Goal: Transaction & Acquisition: Book appointment/travel/reservation

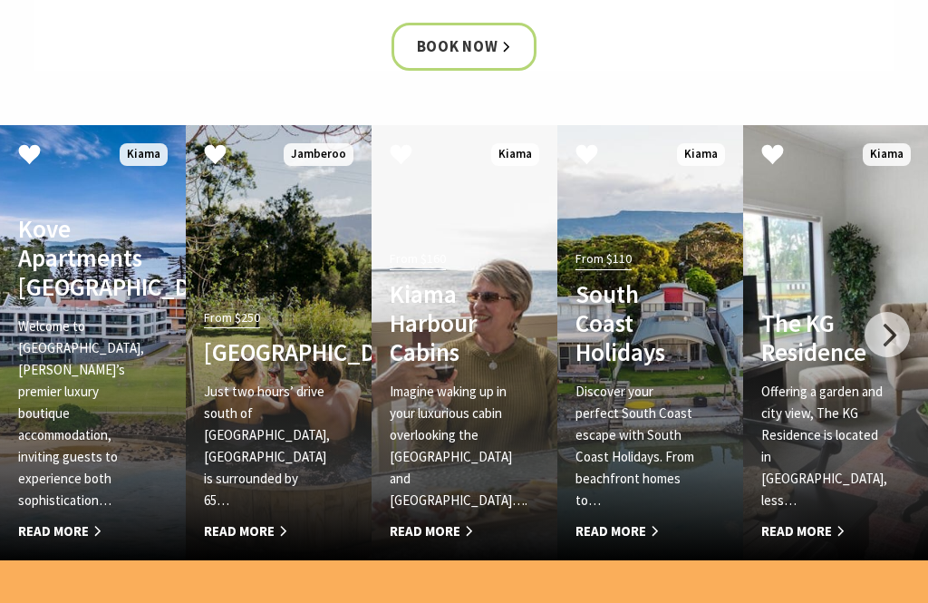
scroll to position [927, 0]
click at [434, 524] on span "Read More" at bounding box center [450, 531] width 121 height 22
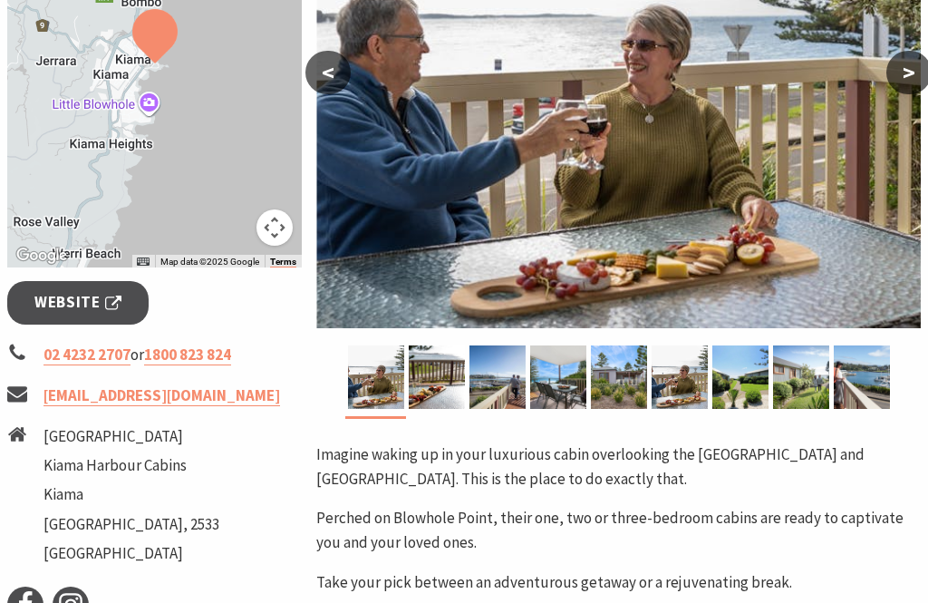
scroll to position [466, 0]
click at [95, 305] on span "Website" at bounding box center [77, 302] width 87 height 24
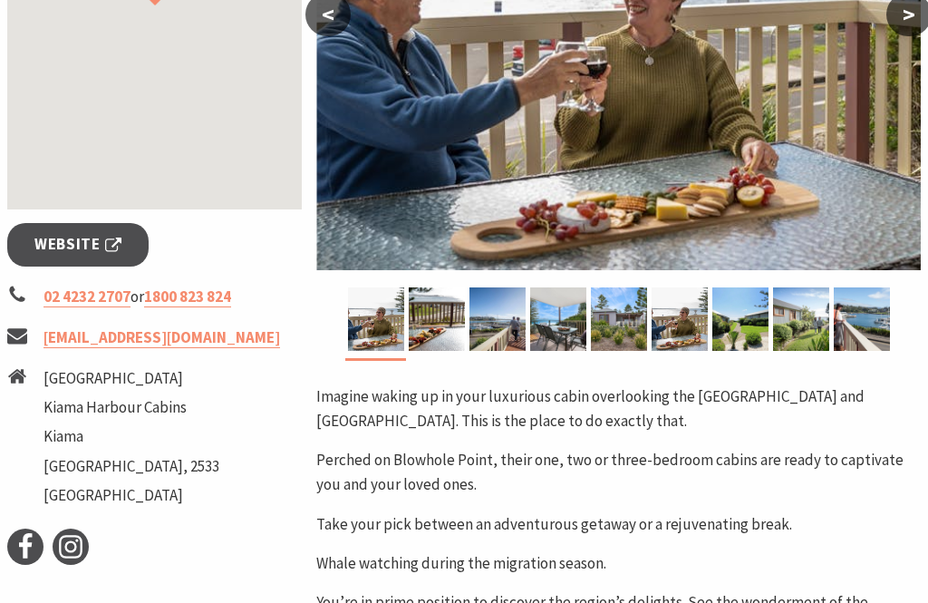
scroll to position [524, 0]
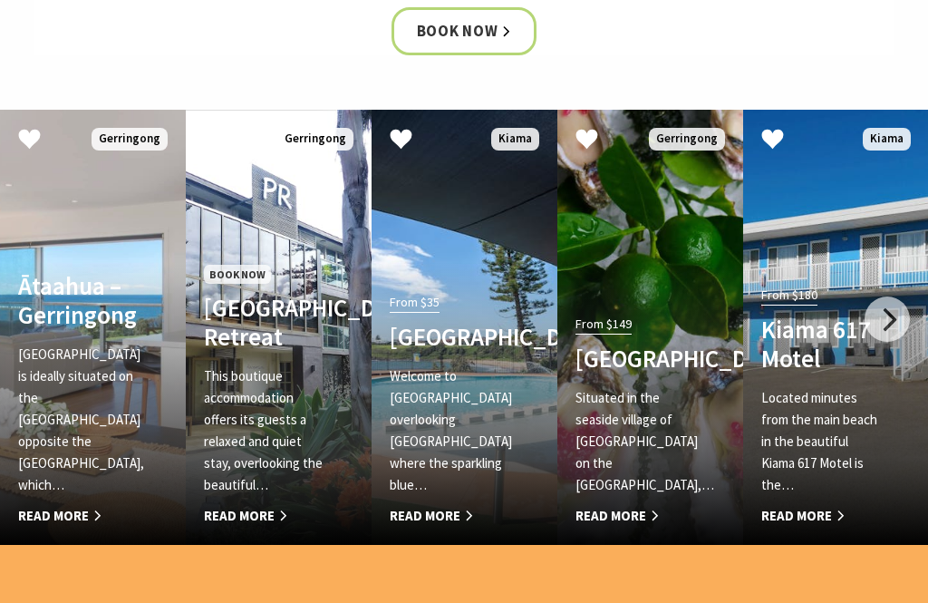
scroll to position [940, 0]
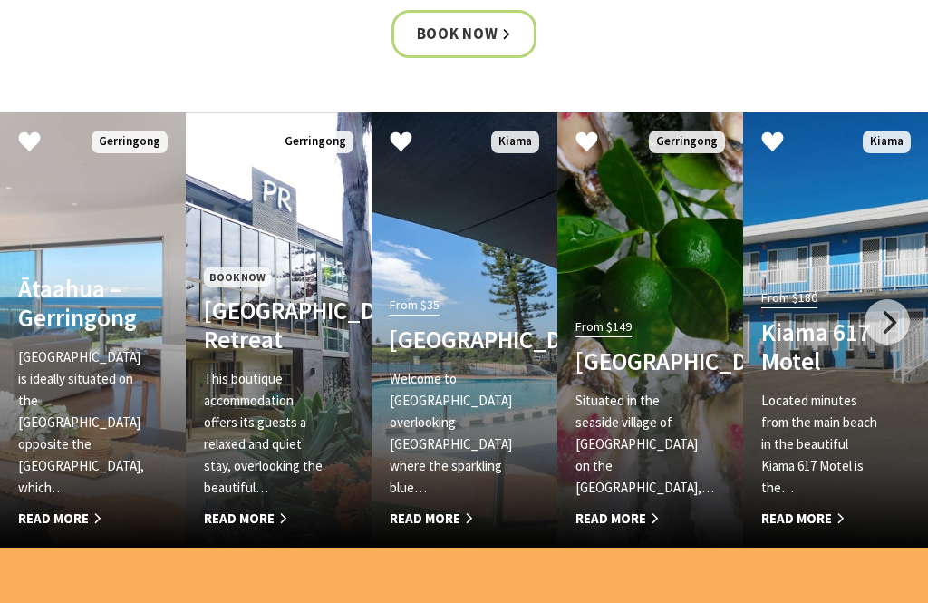
click at [632, 346] on h4 "Mercure Gerringong Resort" at bounding box center [636, 360] width 121 height 29
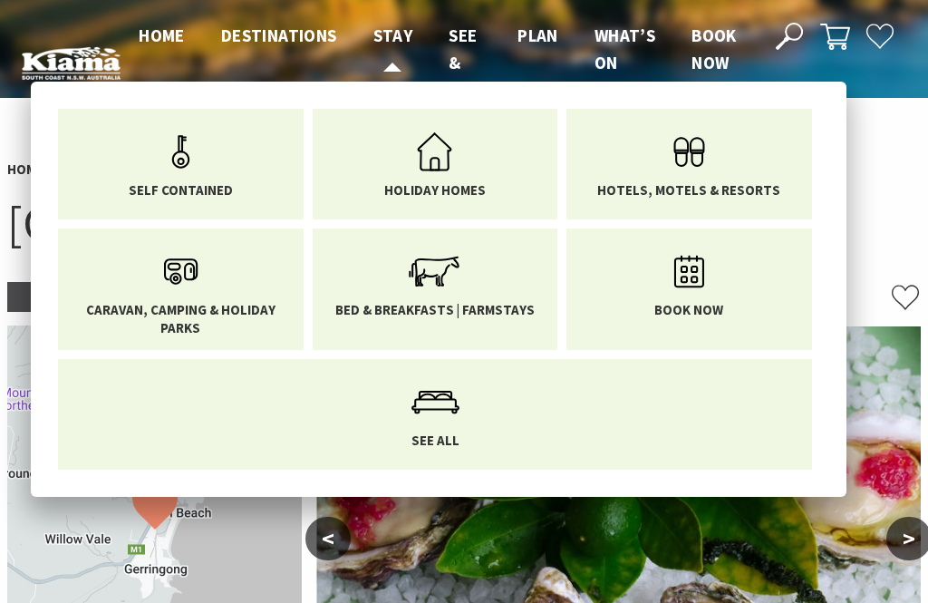
click at [387, 33] on span "Stay" at bounding box center [393, 35] width 40 height 22
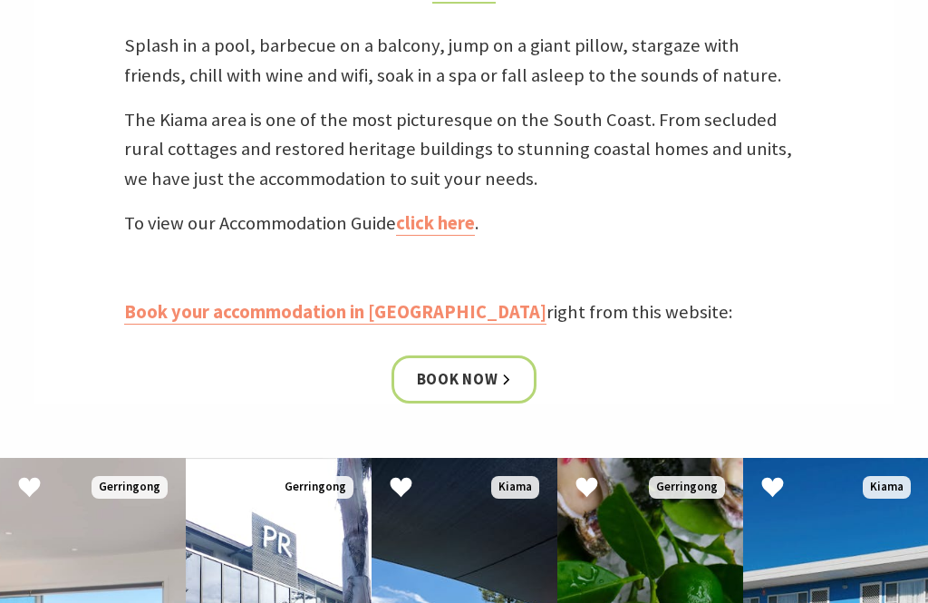
scroll to position [576, 0]
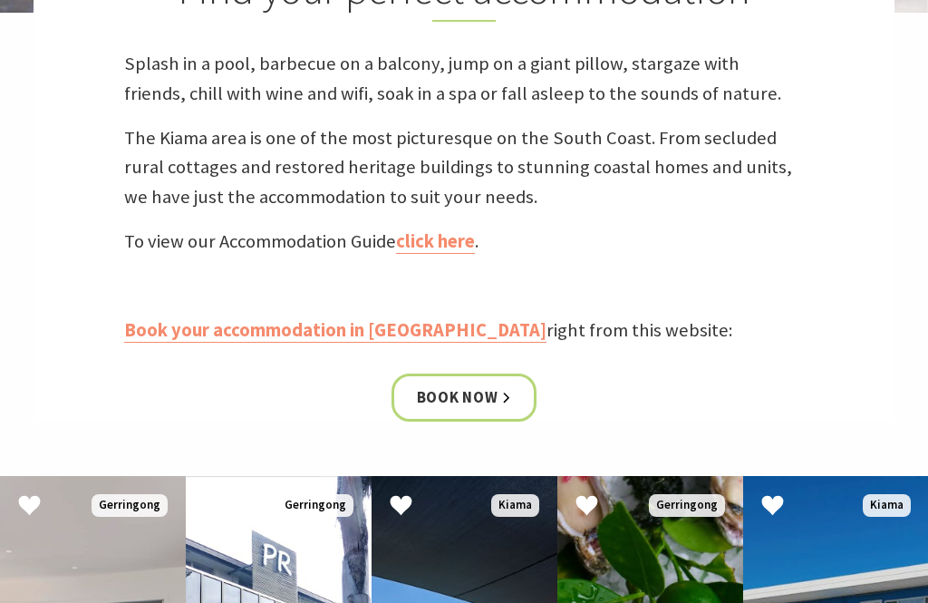
click at [446, 234] on link "click here" at bounding box center [435, 241] width 79 height 24
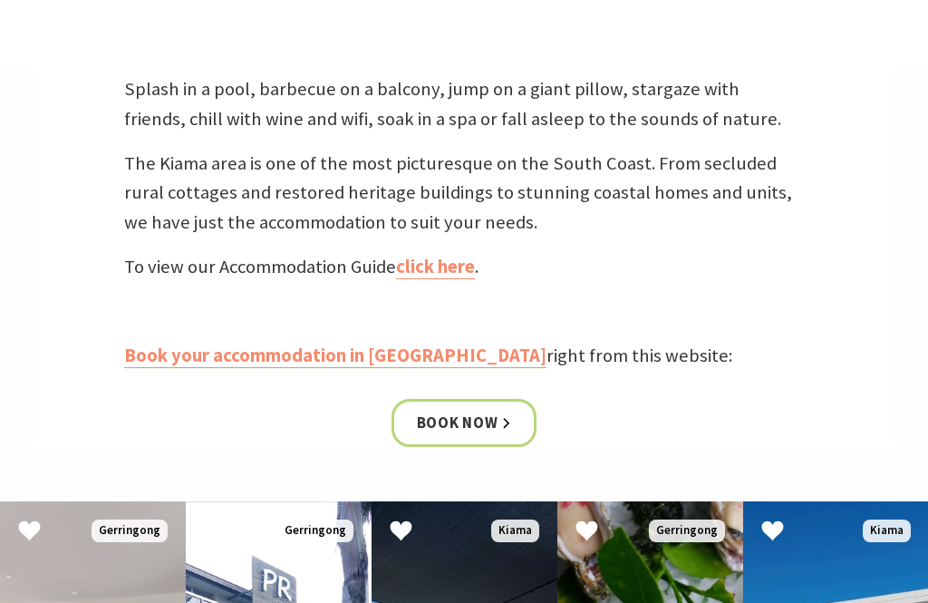
scroll to position [0, 0]
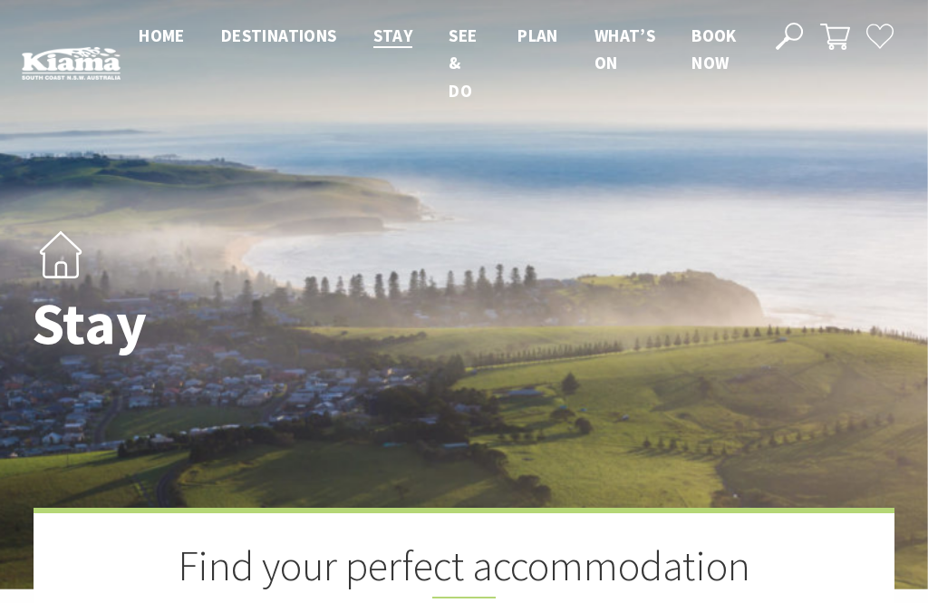
click at [706, 35] on span "Book now" at bounding box center [714, 48] width 45 height 49
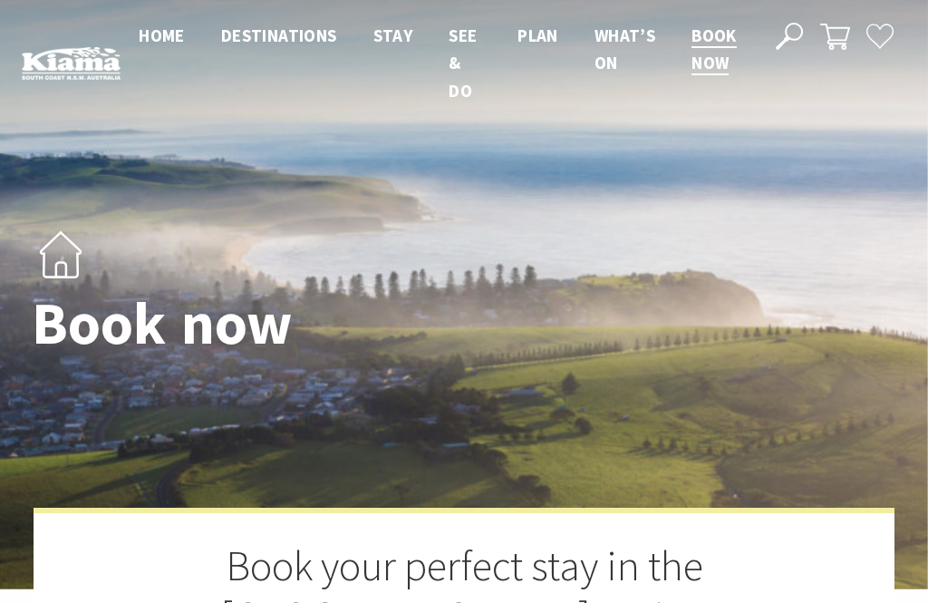
select select "3"
select select "2"
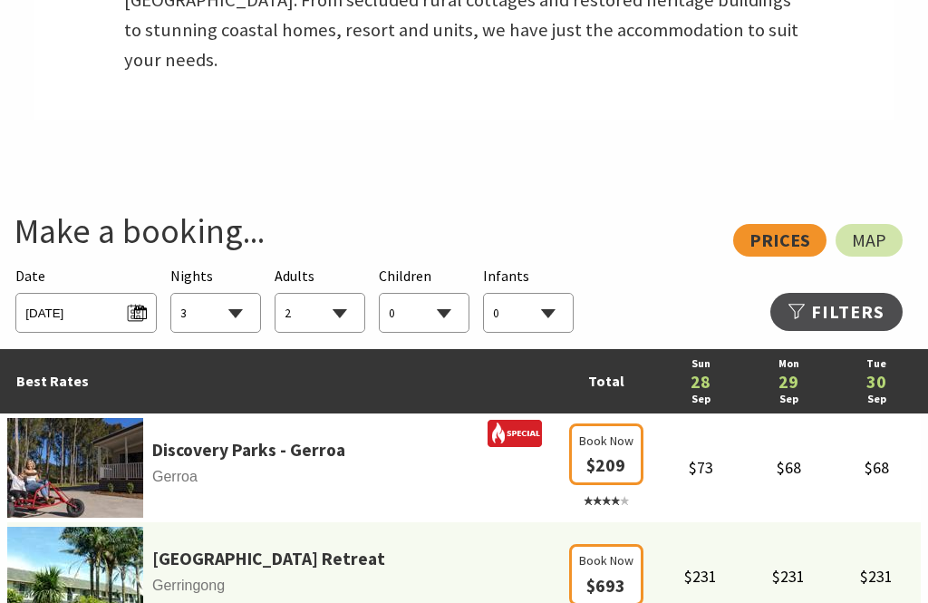
scroll to position [794, 0]
click at [63, 298] on span "Sun 28/09/2025" at bounding box center [85, 310] width 121 height 24
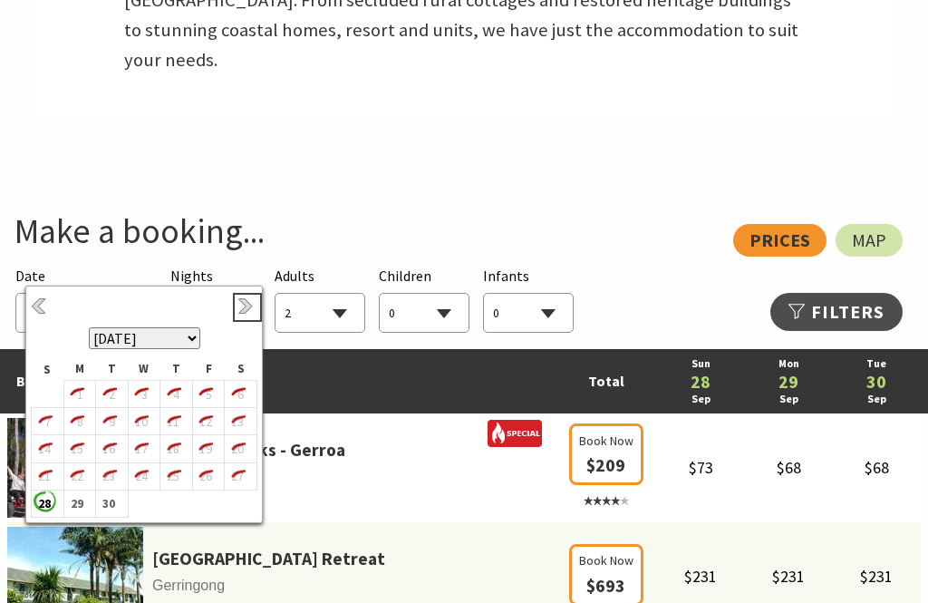
click at [246, 305] on link "Next" at bounding box center [247, 307] width 20 height 20
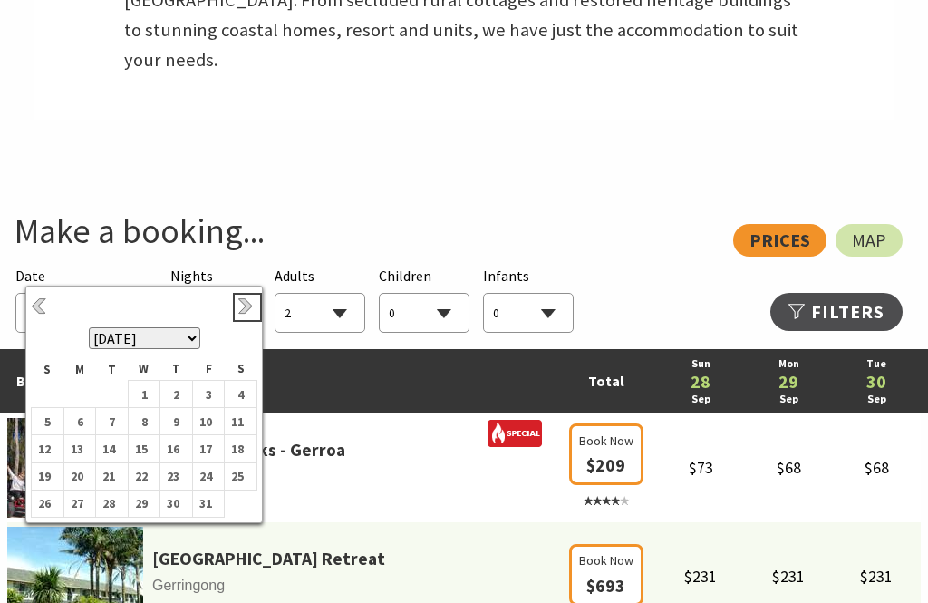
click at [244, 306] on link "Next" at bounding box center [247, 307] width 20 height 20
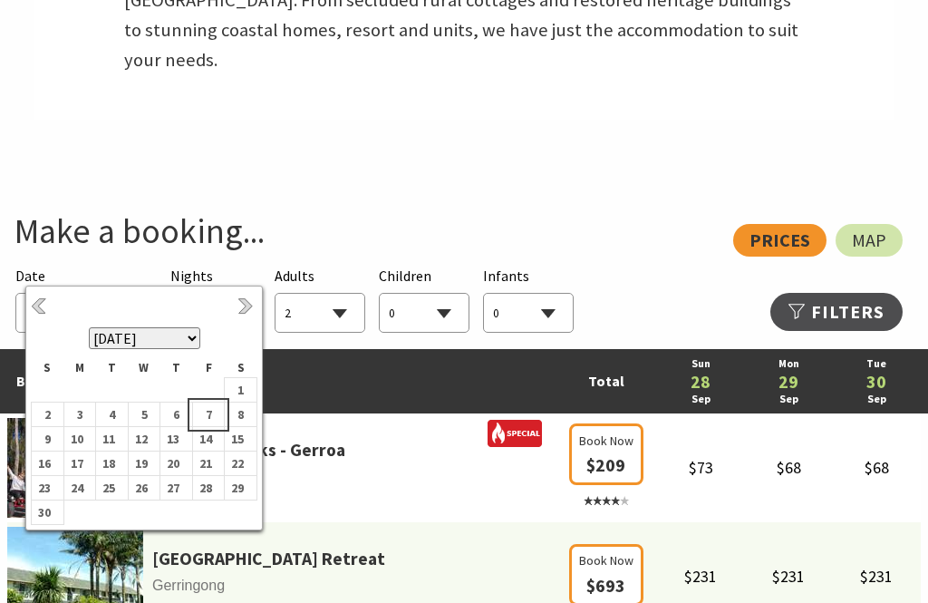
click at [213, 425] on b "7" at bounding box center [205, 414] width 24 height 24
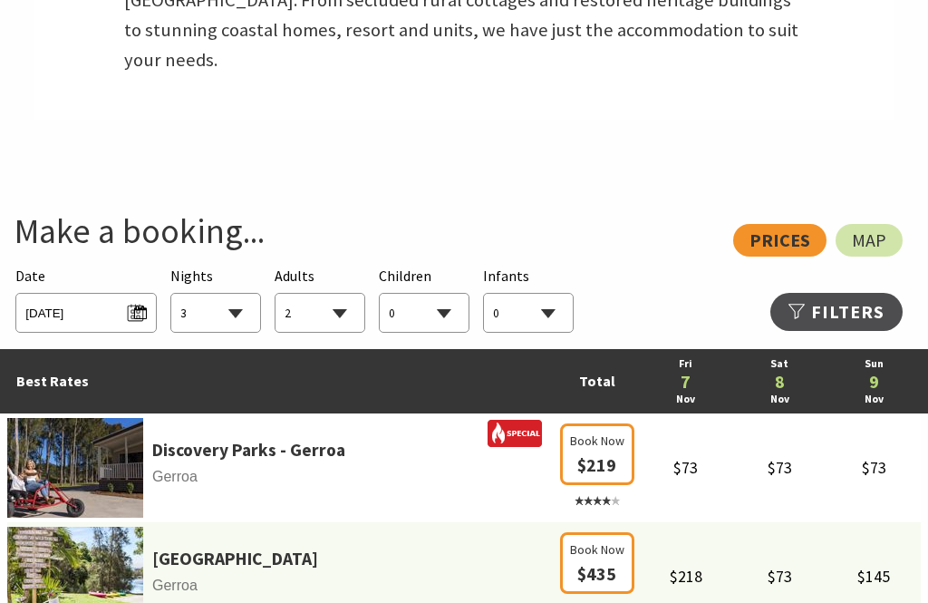
click at [237, 294] on select "1 2 3 4 5 6 7 8 9 10 11 12 13 14 15 16 17 18 19 20 21 22 23 24 25 26 27 28 29 30" at bounding box center [215, 314] width 89 height 40
select select "2"
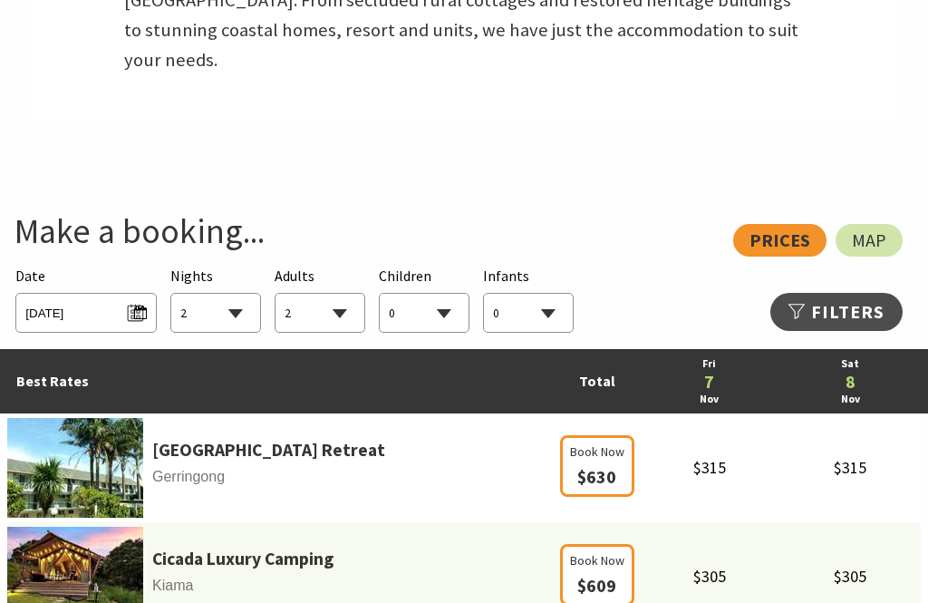
click at [342, 294] on select "0 1 2 3 4 5 6 7 8 9 10 11 12 13 14 15 16 17 18 19 20 21 22 23 24 25 26 27 28 29…" at bounding box center [320, 314] width 89 height 40
select select "4"
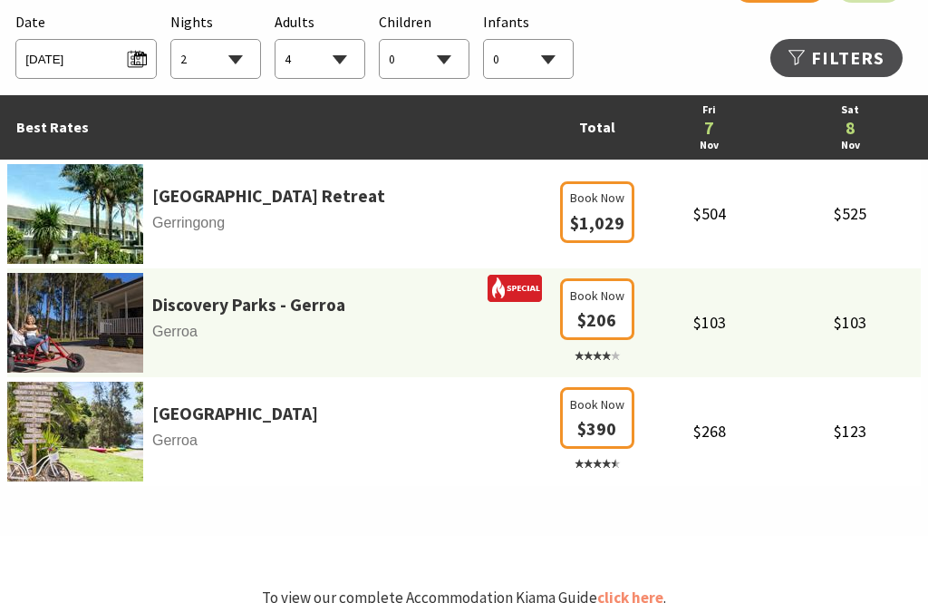
scroll to position [1051, 0]
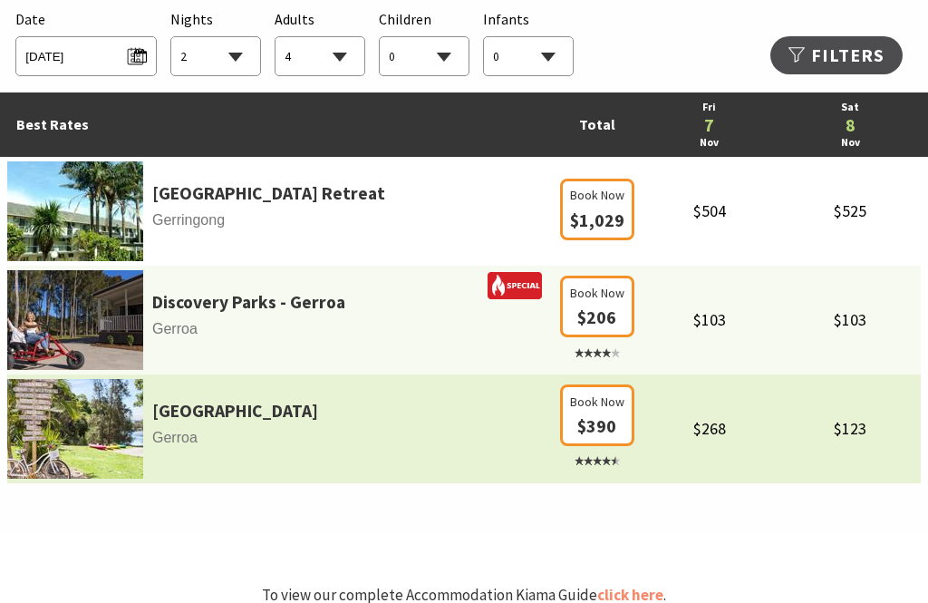
click at [195, 397] on link "Seven Mile Beach Holiday Park" at bounding box center [235, 411] width 166 height 28
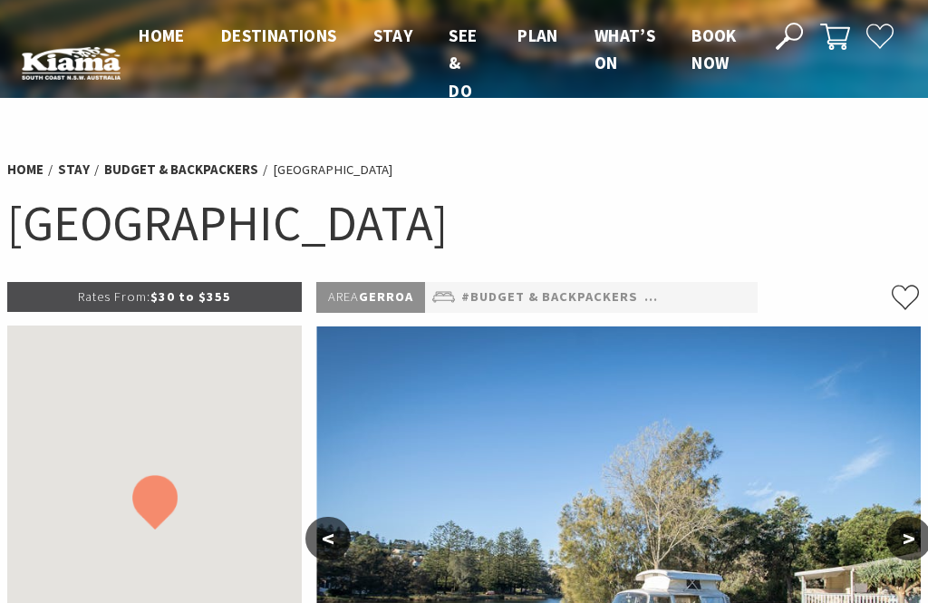
select select "2"
select select "4"
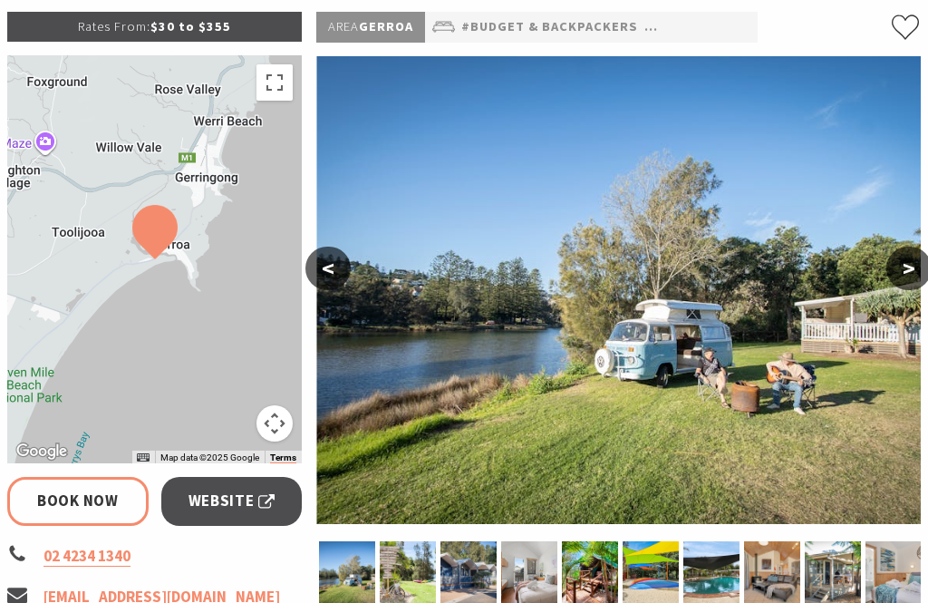
scroll to position [269, 0]
click at [909, 264] on button ">" at bounding box center [908, 269] width 45 height 44
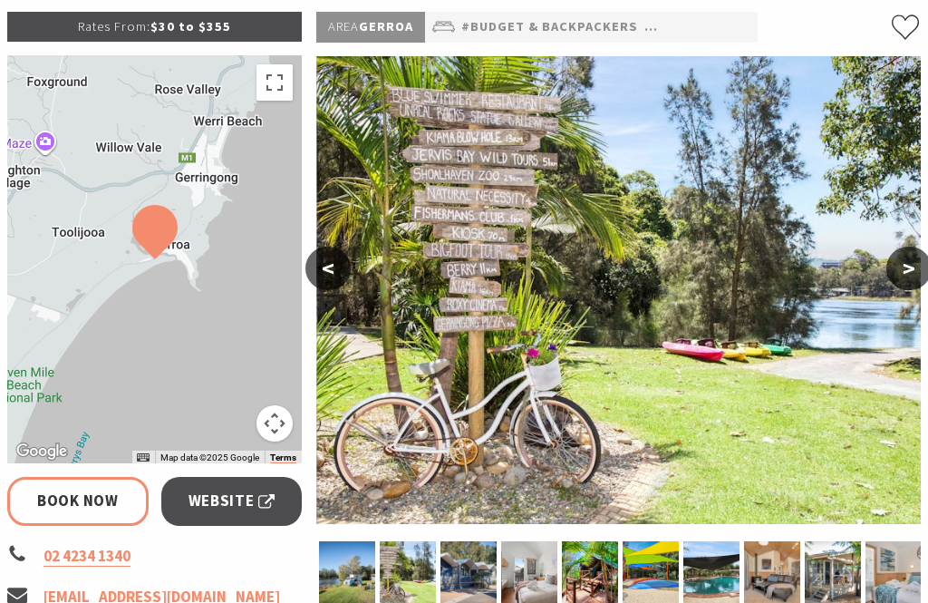
click at [906, 268] on button ">" at bounding box center [908, 269] width 45 height 44
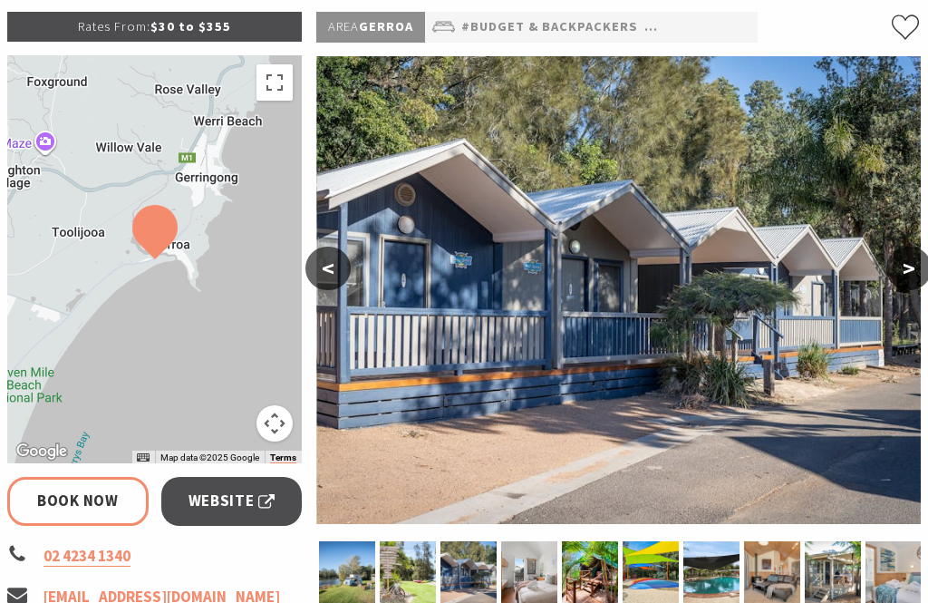
click at [917, 269] on button ">" at bounding box center [908, 269] width 45 height 44
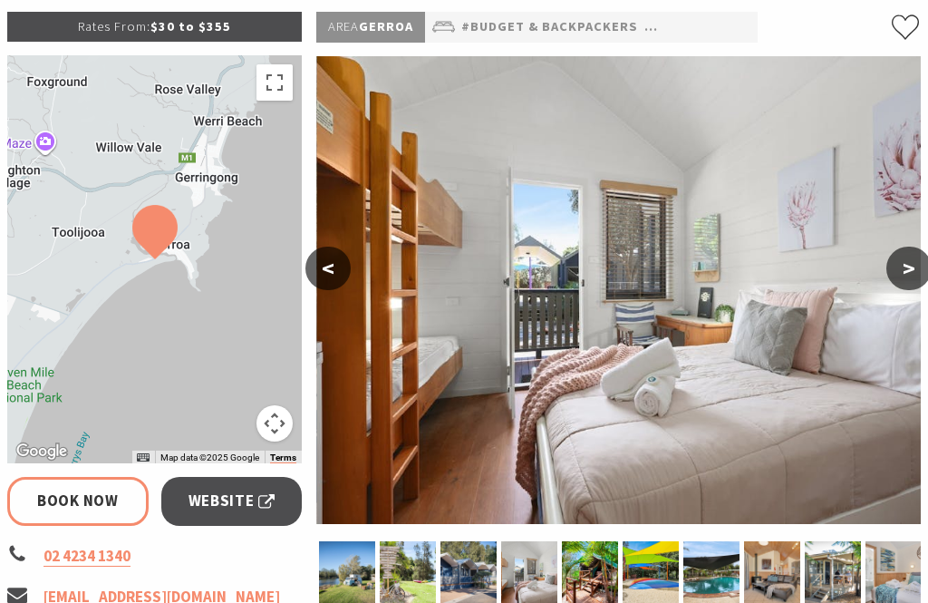
click at [903, 266] on button ">" at bounding box center [908, 269] width 45 height 44
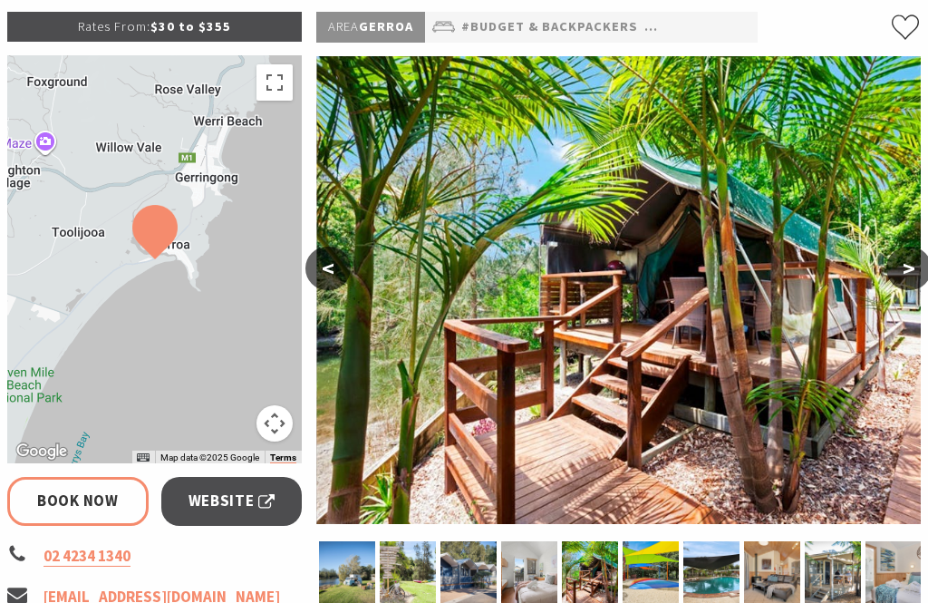
click at [905, 270] on button ">" at bounding box center [908, 269] width 45 height 44
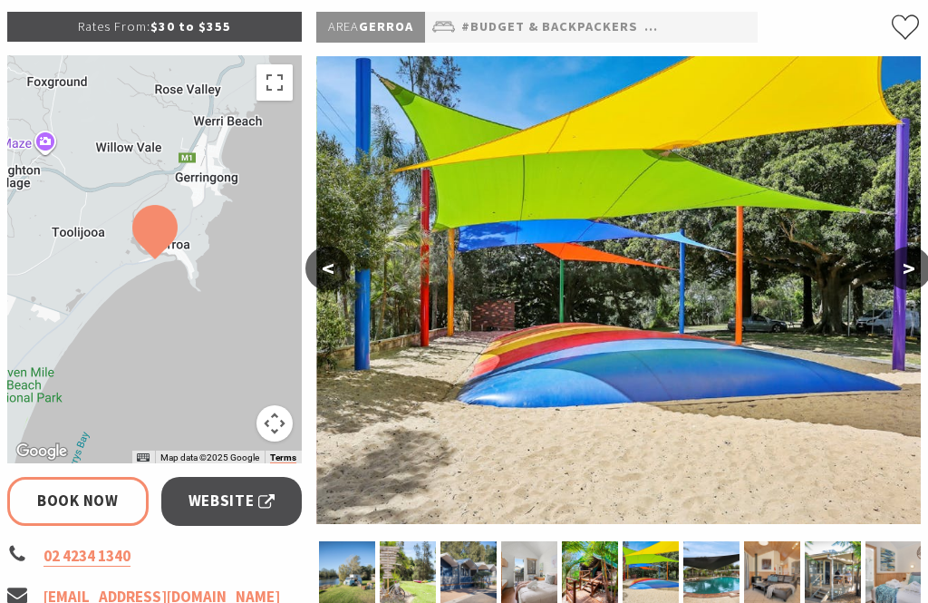
click at [918, 268] on button ">" at bounding box center [908, 269] width 45 height 44
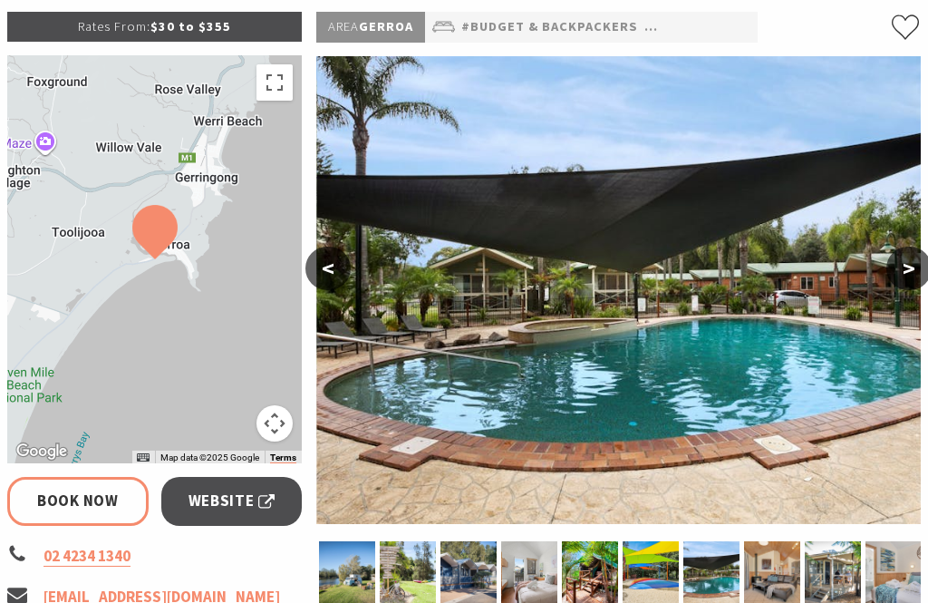
click at [911, 269] on button ">" at bounding box center [908, 269] width 45 height 44
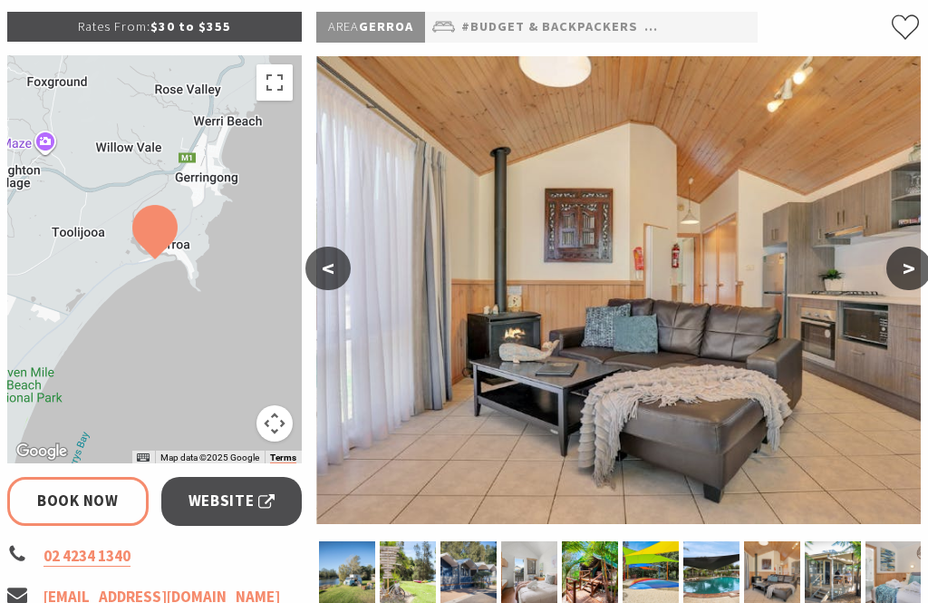
click at [915, 266] on button ">" at bounding box center [908, 269] width 45 height 44
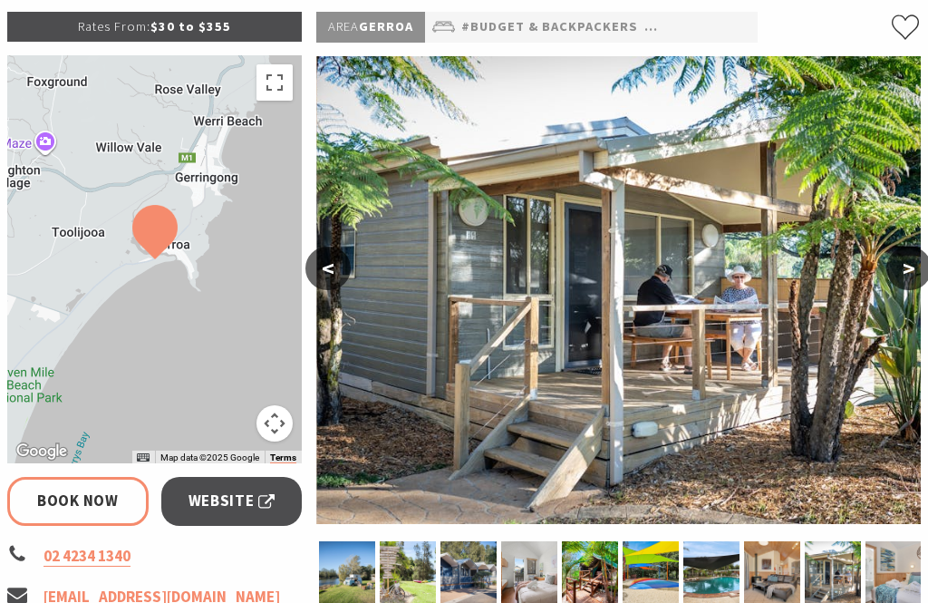
click at [917, 269] on button ">" at bounding box center [908, 269] width 45 height 44
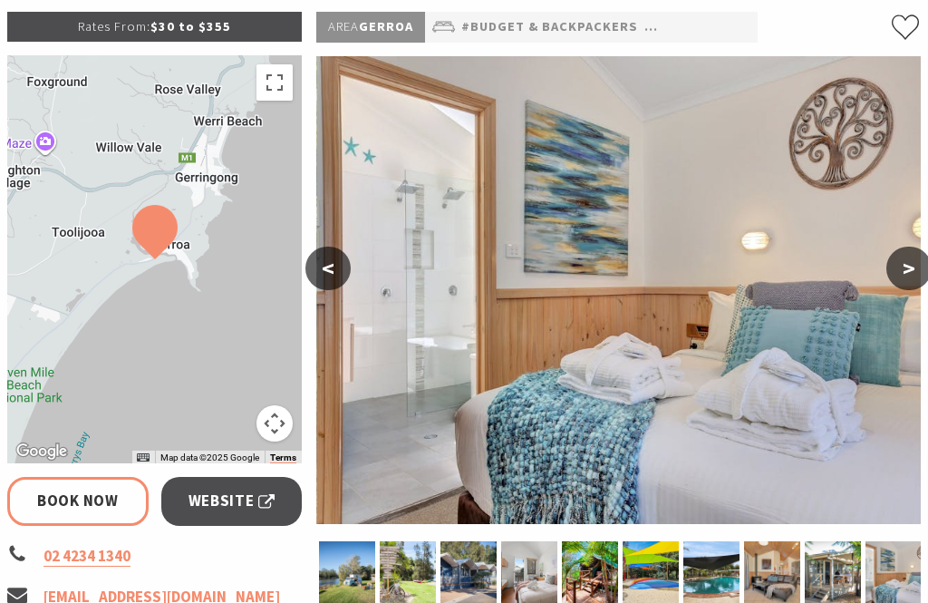
click at [919, 275] on button ">" at bounding box center [908, 269] width 45 height 44
click at [908, 270] on button ">" at bounding box center [908, 269] width 45 height 44
click at [917, 270] on button ">" at bounding box center [908, 269] width 45 height 44
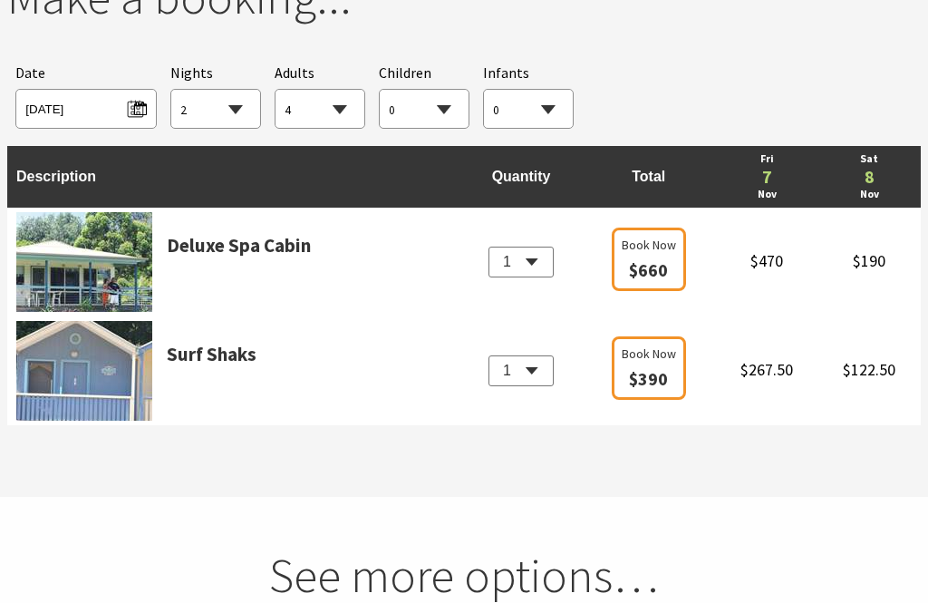
scroll to position [1864, 0]
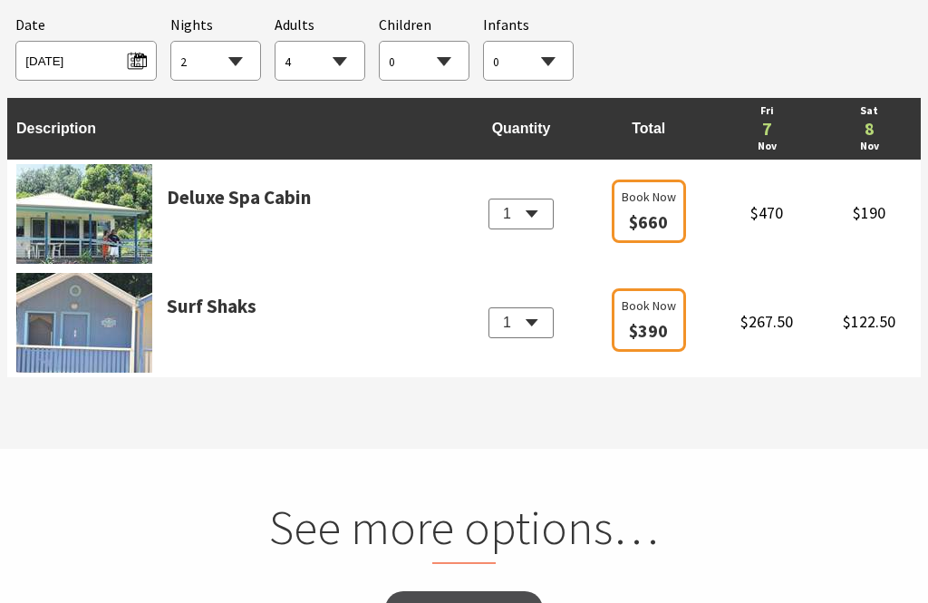
click at [195, 194] on link "Deluxe Spa Cabin" at bounding box center [239, 223] width 144 height 82
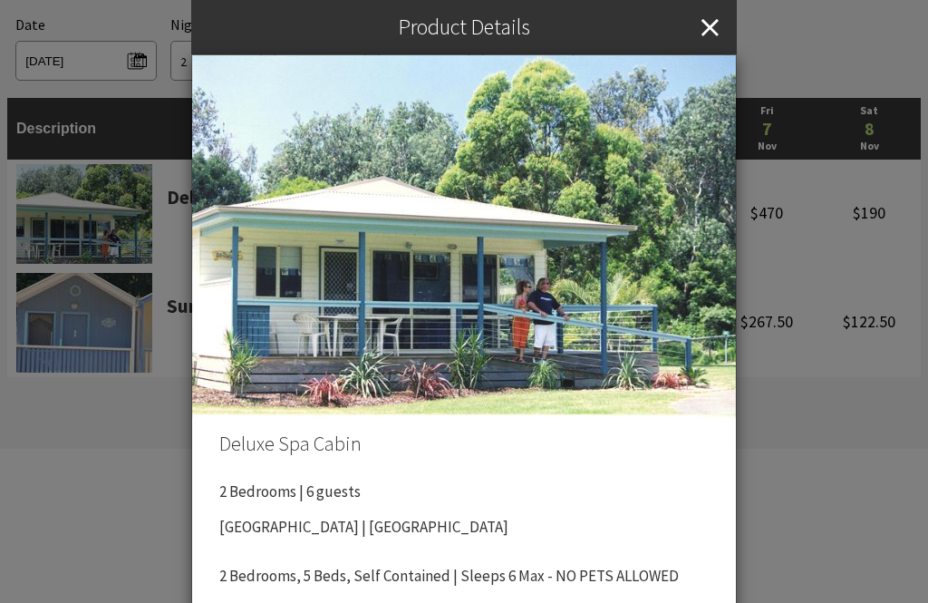
click at [715, 25] on icon "Close" at bounding box center [710, 27] width 17 height 54
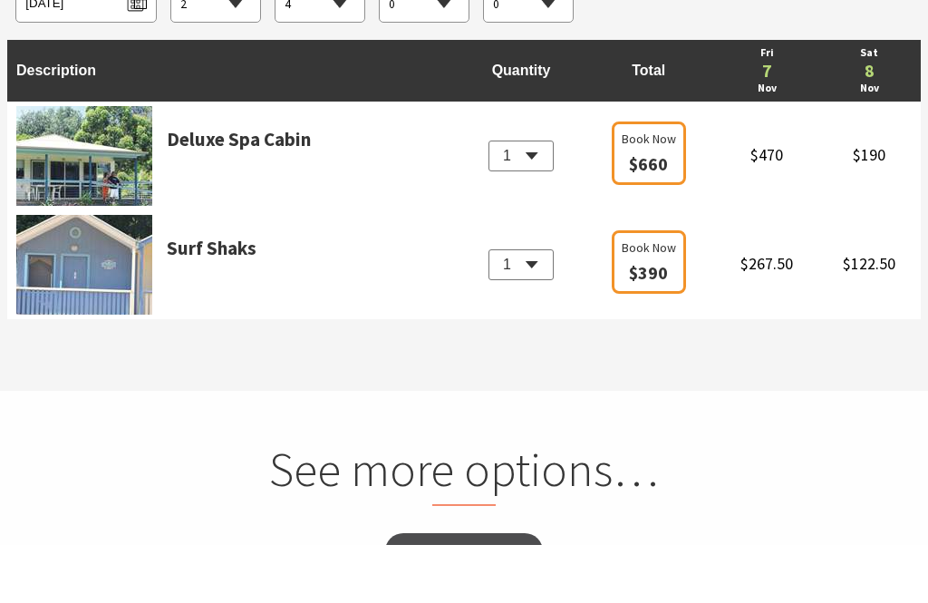
scroll to position [1922, 0]
select select "2"
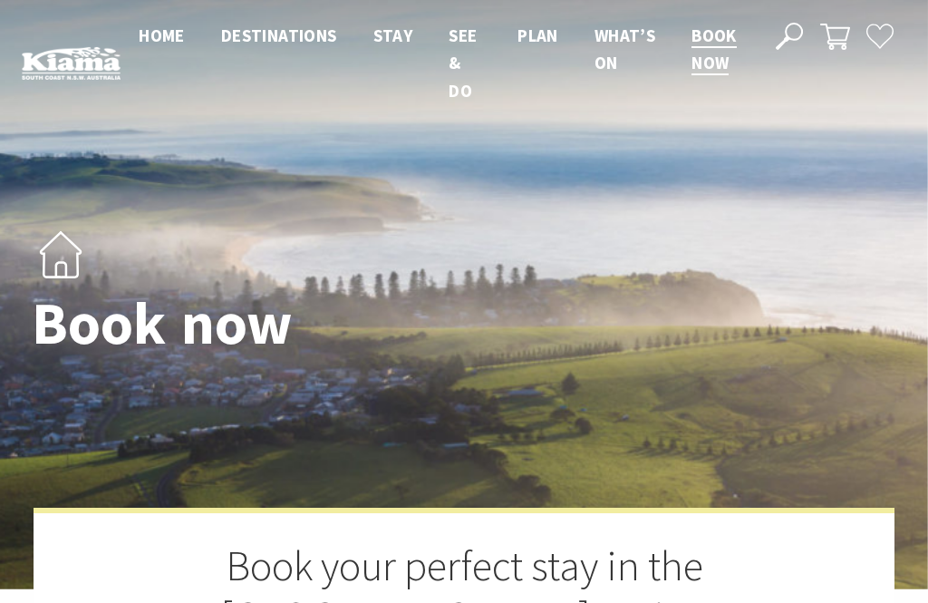
select select "2"
select select "4"
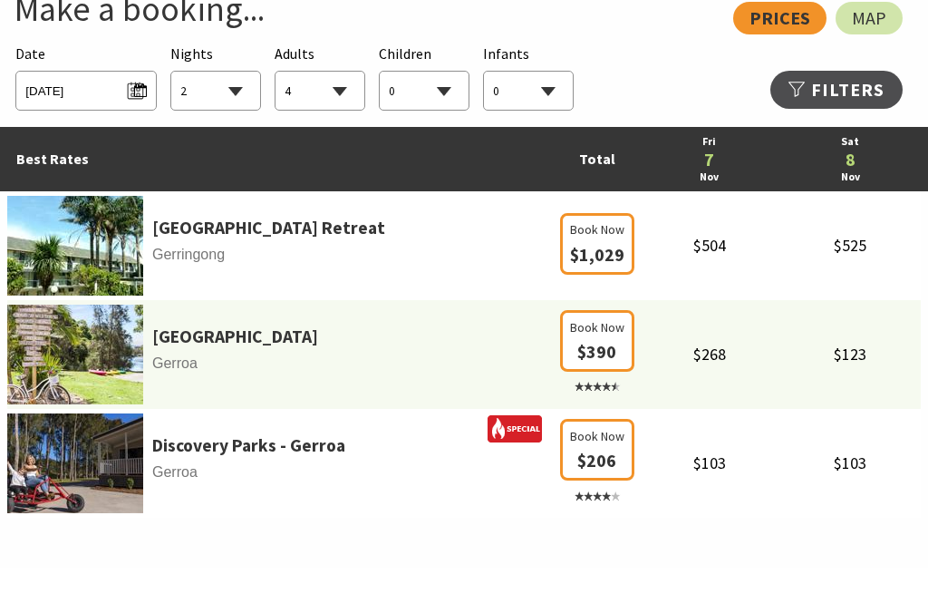
scroll to position [1059, 0]
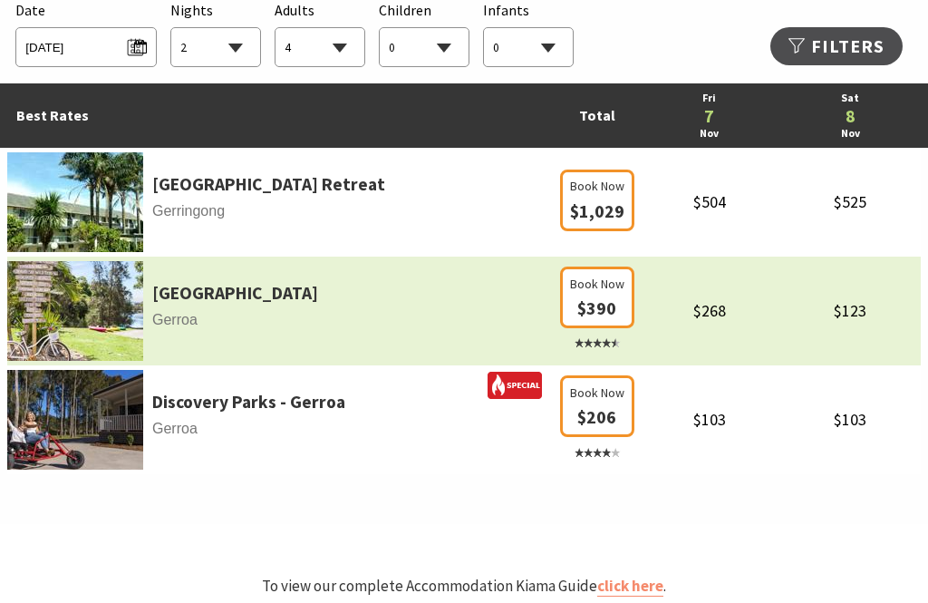
click at [174, 280] on link "[GEOGRAPHIC_DATA]" at bounding box center [235, 294] width 166 height 28
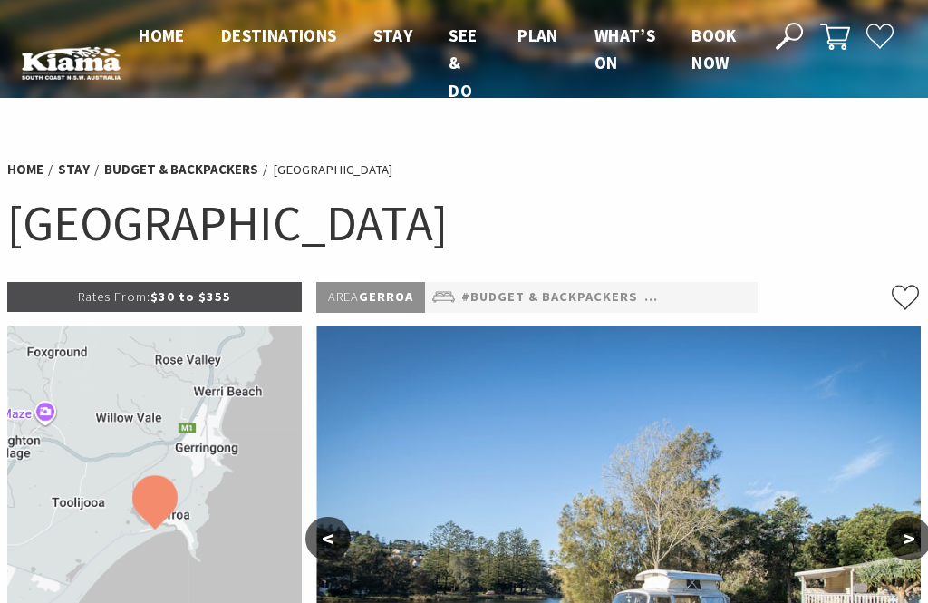
select select "2"
select select "4"
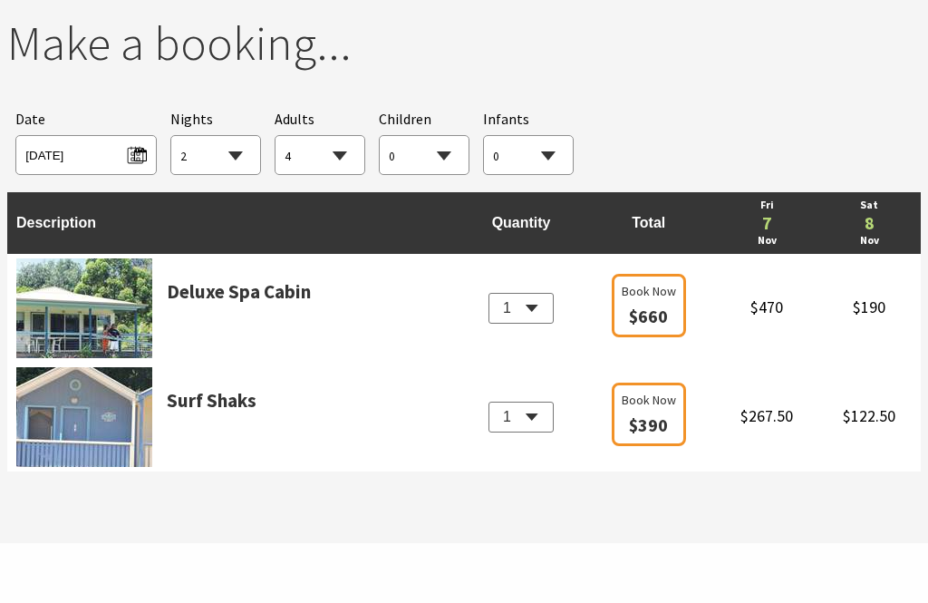
scroll to position [1767, 0]
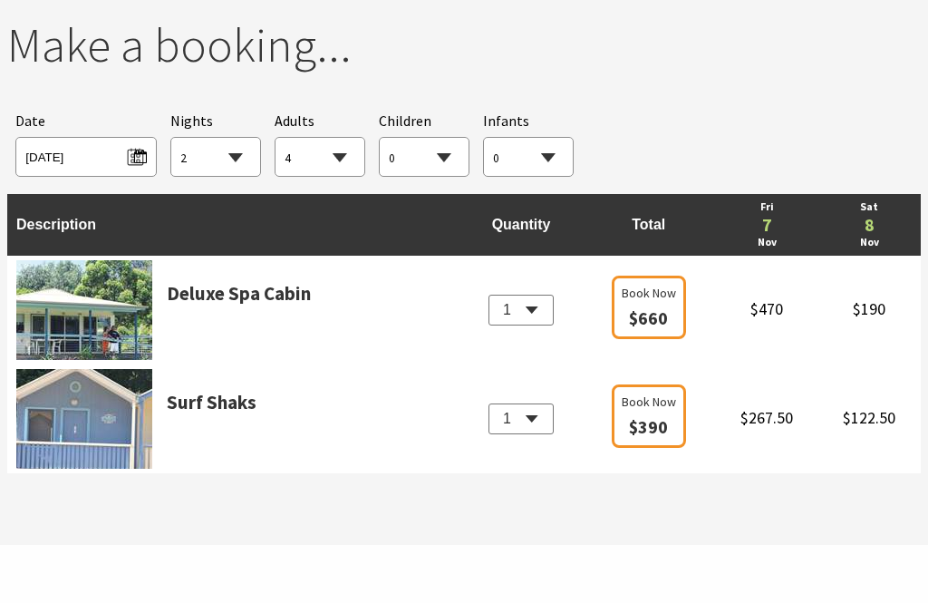
click at [75, 310] on img at bounding box center [84, 311] width 136 height 100
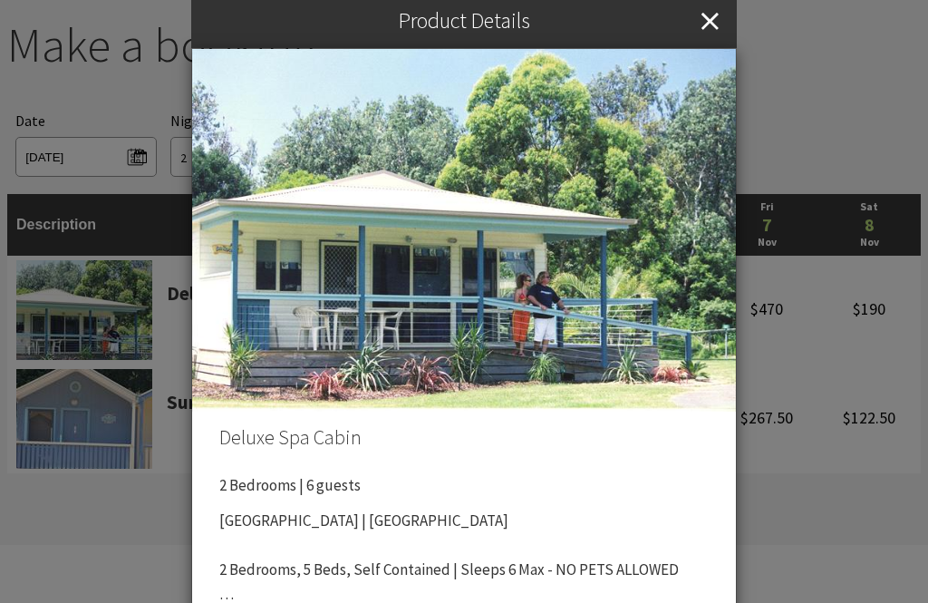
scroll to position [5, 0]
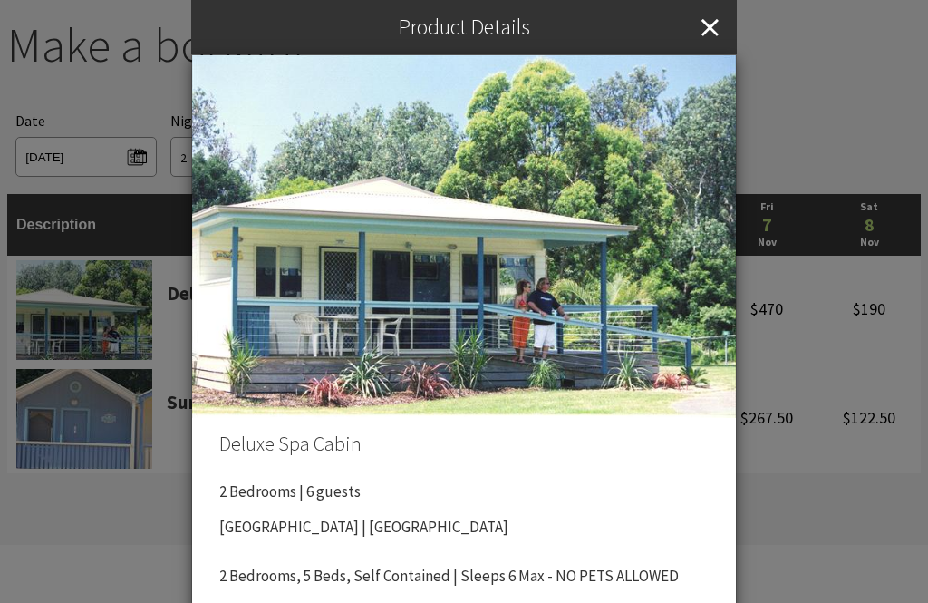
scroll to position [0, 0]
click at [712, 28] on icon "Close" at bounding box center [710, 27] width 17 height 54
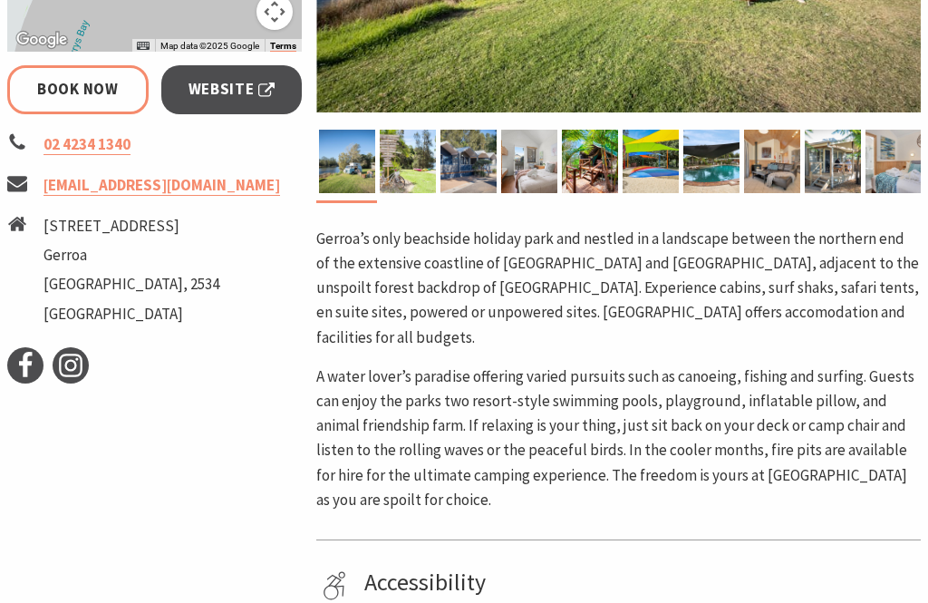
scroll to position [680, 0]
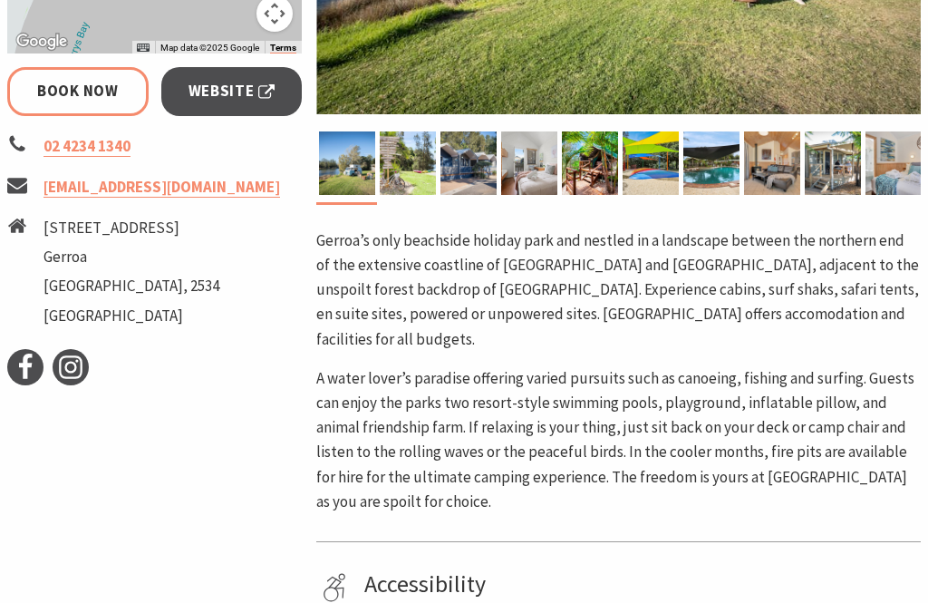
select select "2"
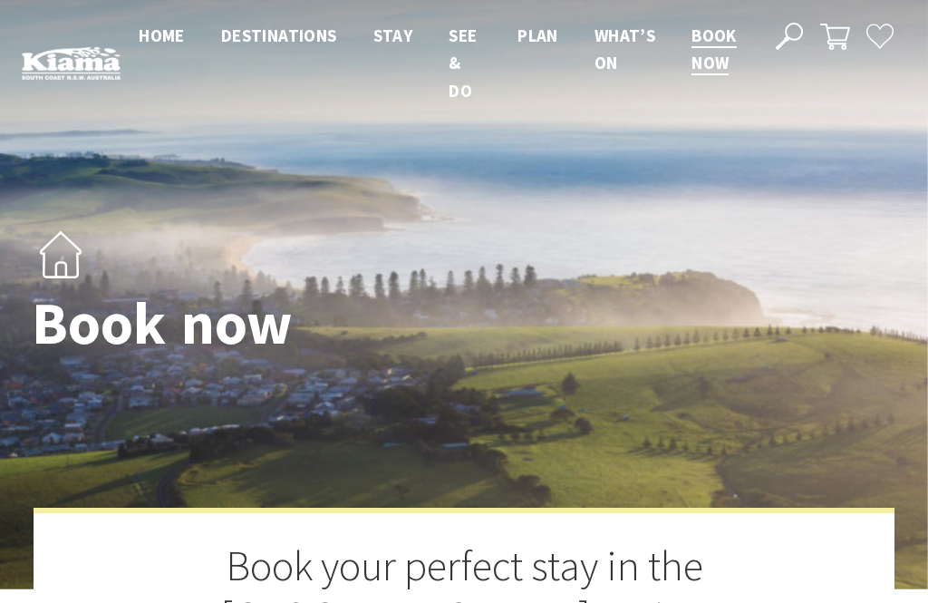
select select "2"
select select "4"
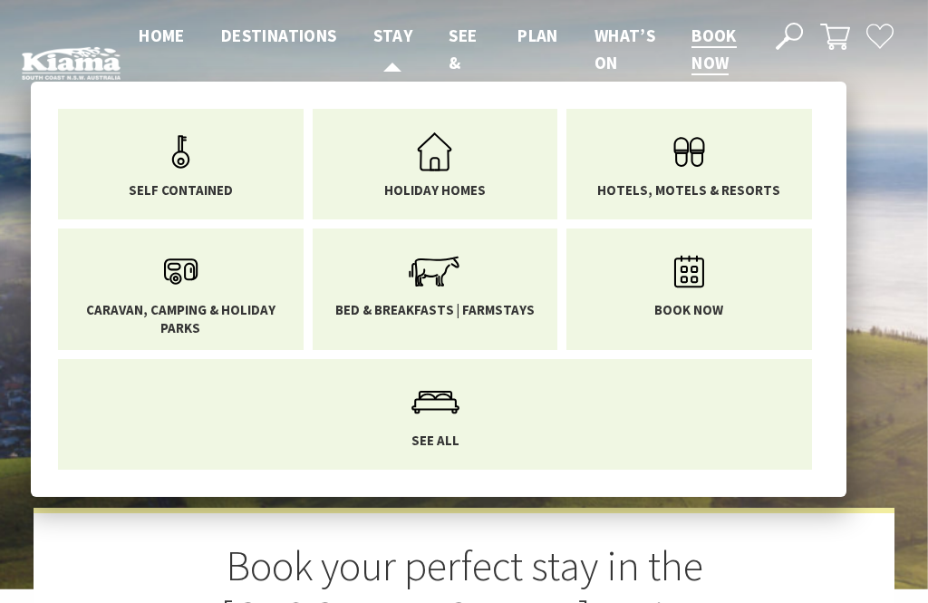
click at [398, 41] on span "Stay" at bounding box center [393, 35] width 40 height 22
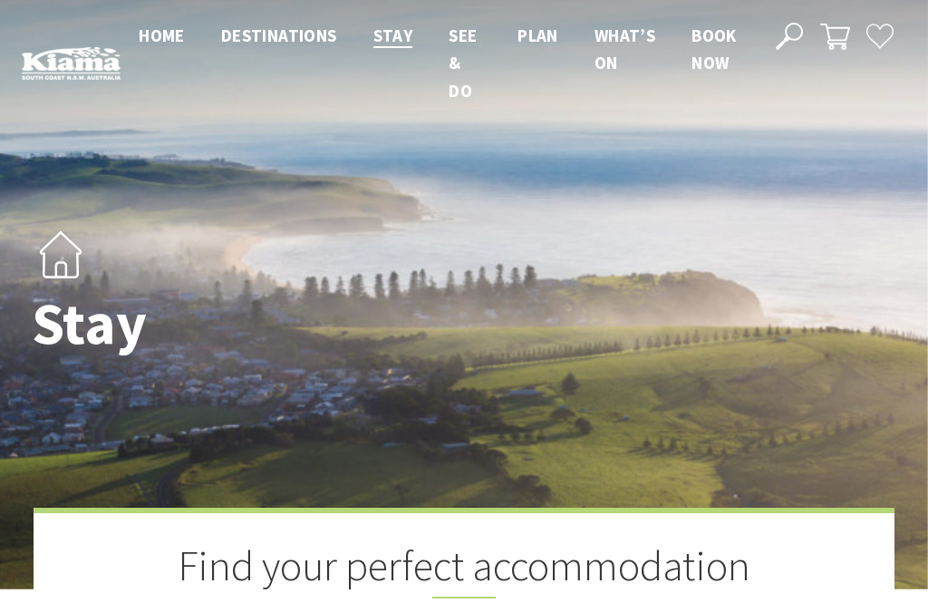
click at [717, 47] on link "Book now" at bounding box center [714, 49] width 45 height 51
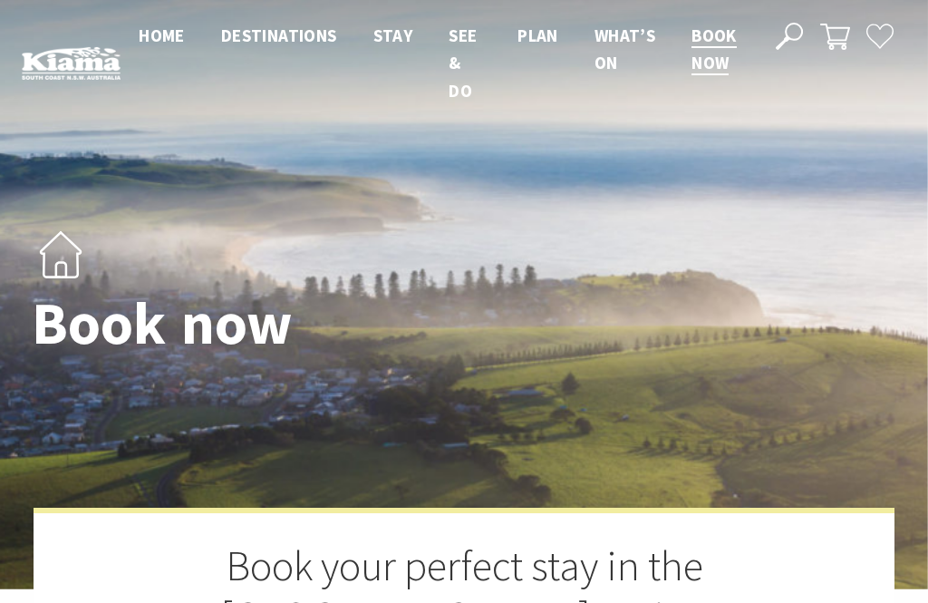
select select "2"
select select "4"
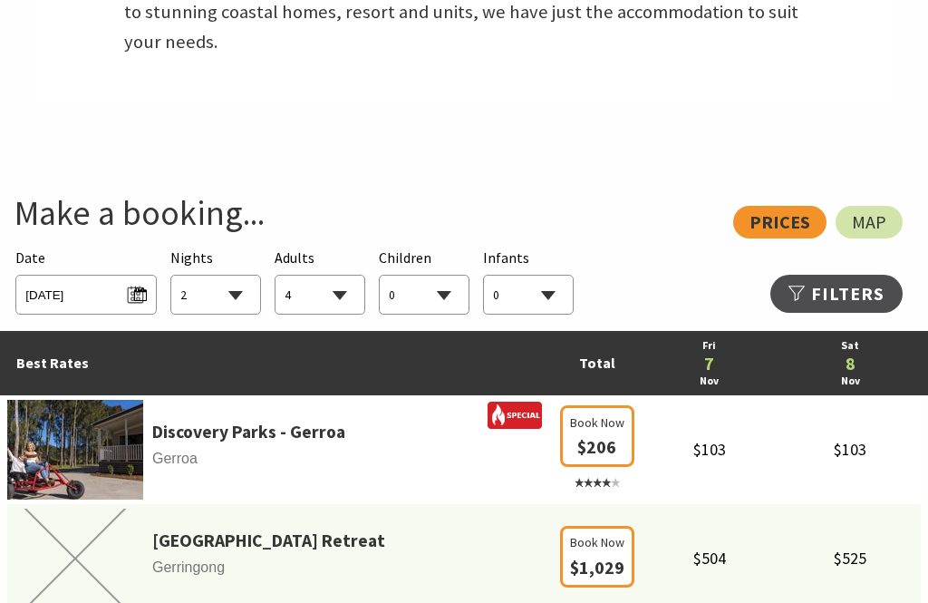
scroll to position [812, 0]
click at [143, 280] on span "Fri 07/11/2025" at bounding box center [85, 292] width 121 height 24
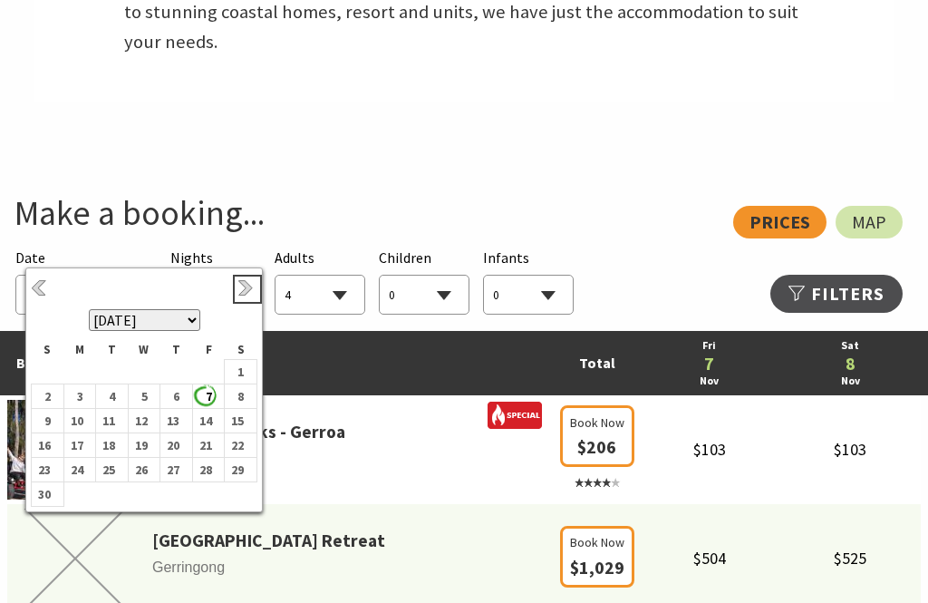
click at [244, 294] on link "Next" at bounding box center [247, 289] width 20 height 20
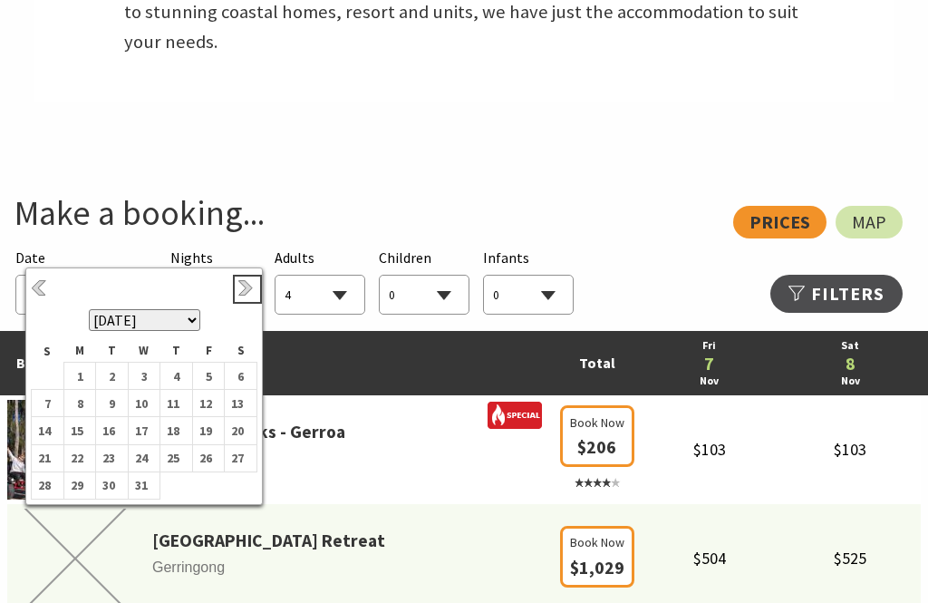
click at [239, 295] on link "Next" at bounding box center [247, 289] width 20 height 20
click at [245, 290] on link "Next" at bounding box center [247, 289] width 20 height 20
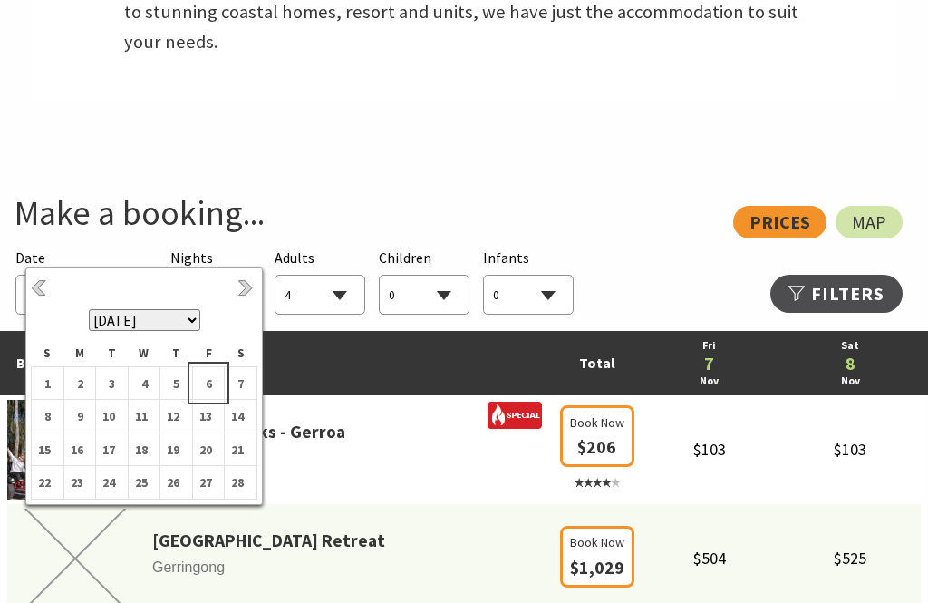
click at [212, 388] on b "6" at bounding box center [205, 384] width 24 height 24
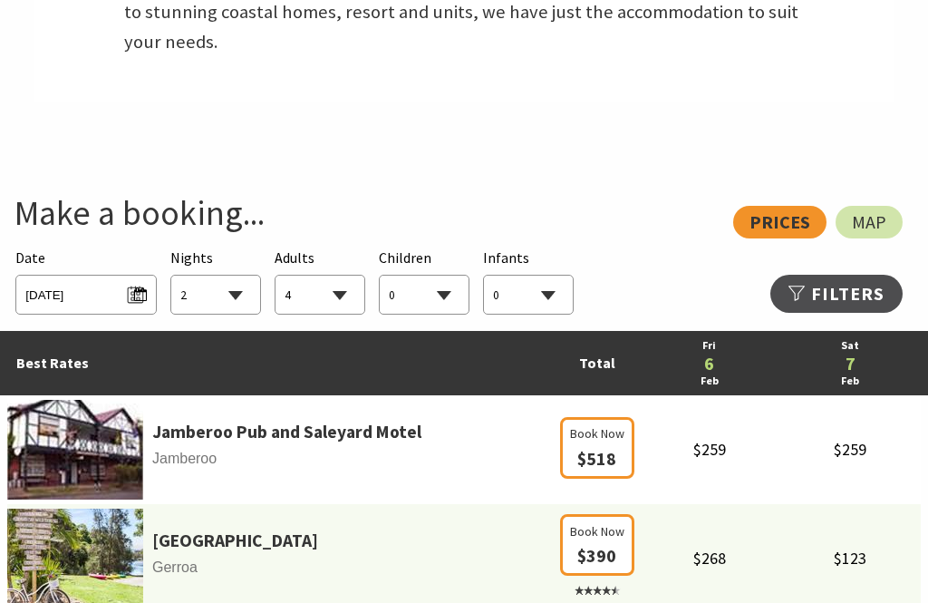
click at [235, 276] on select "1 2 3 4 5 6 7 8 9 10 11 12 13 14 15 16 17 18 19 20 21 22 23 24 25 26 27 28 29 30" at bounding box center [215, 296] width 89 height 40
select select "3"
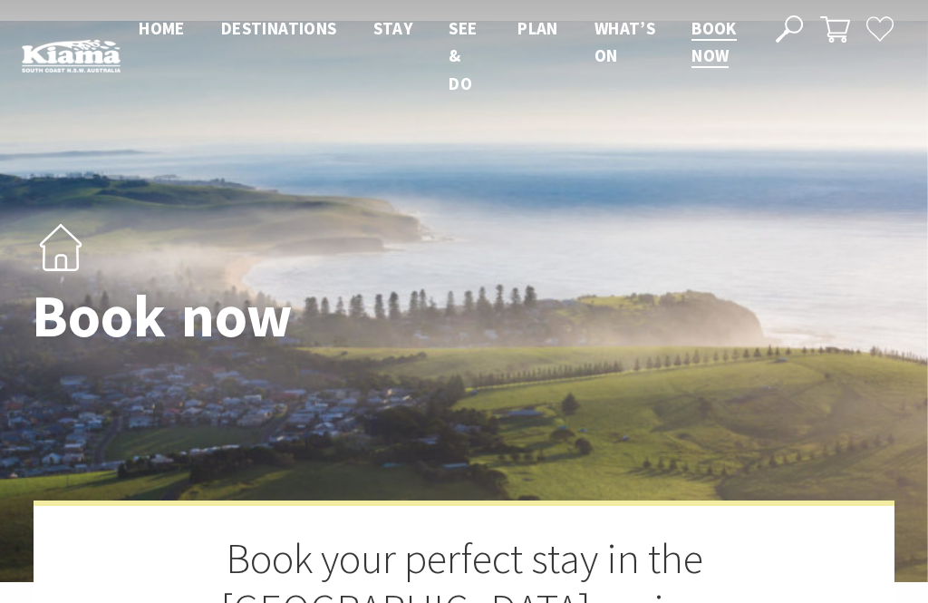
scroll to position [0, 0]
